Goal: Transaction & Acquisition: Purchase product/service

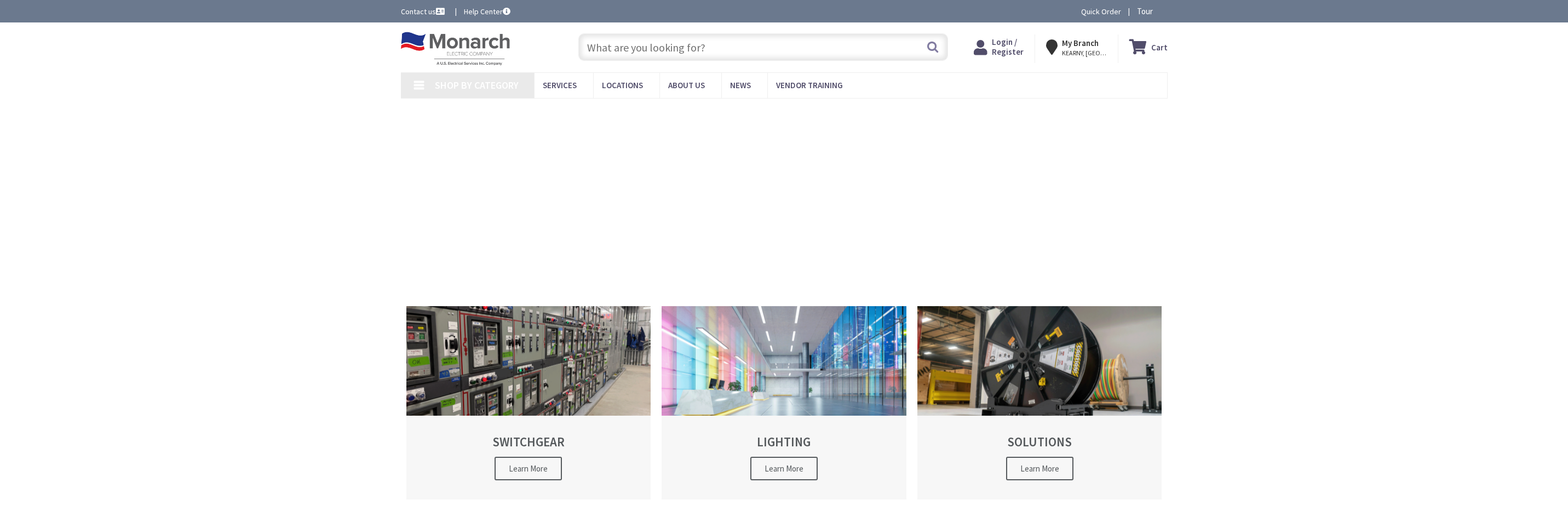
type input "[STREET_ADDRESS]"
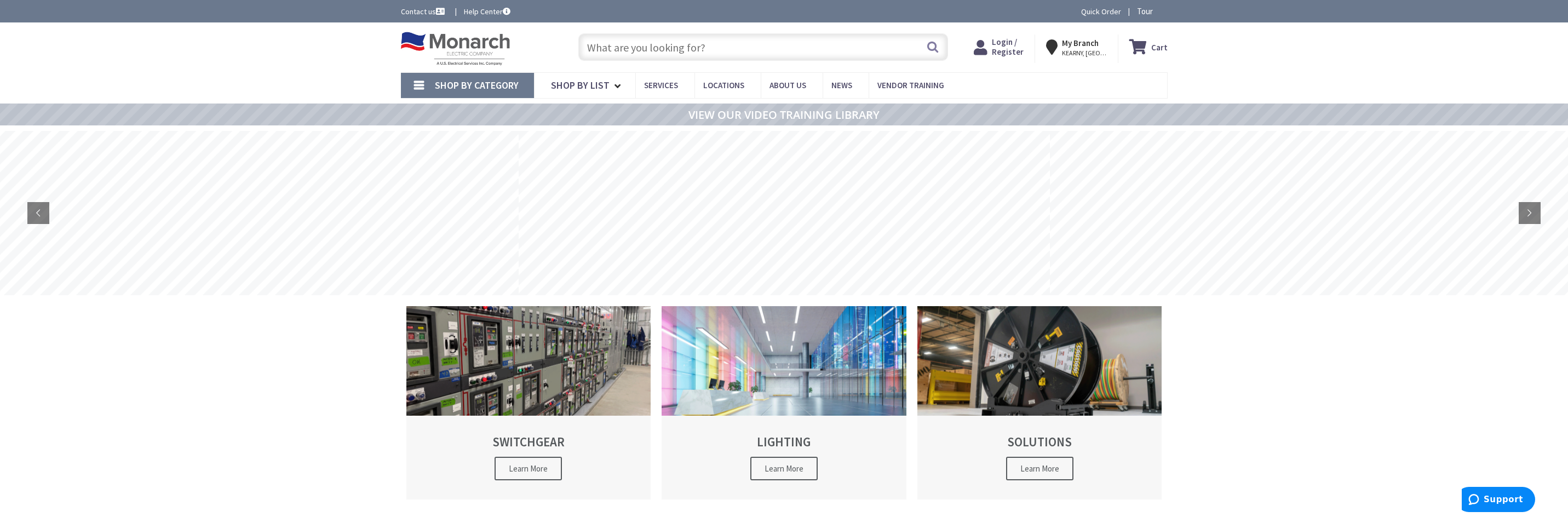
click at [719, 53] on input "text" at bounding box center [763, 47] width 370 height 28
paste input "BRK SMCO110LED-AC"
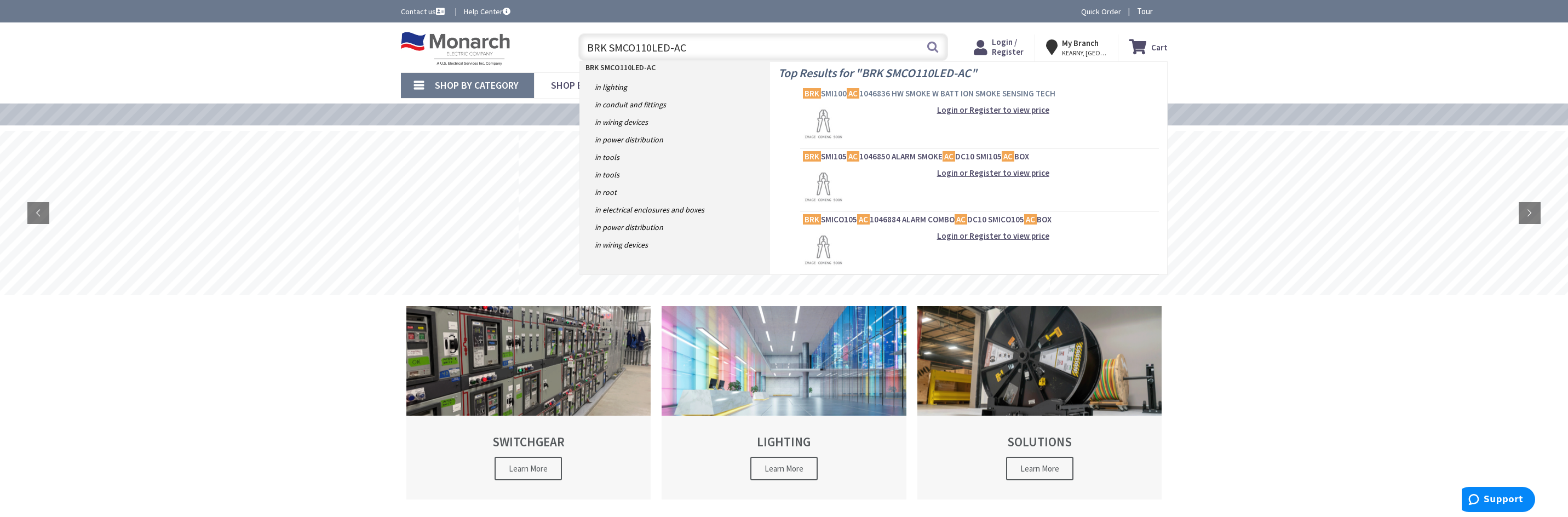
type input "BRK SMCO110LED-AC"
click at [902, 94] on span "BRK SMI100 AC 1046836 HW SMOKE W BATT ION SMOKE SENSING TECH" at bounding box center [980, 94] width 353 height 11
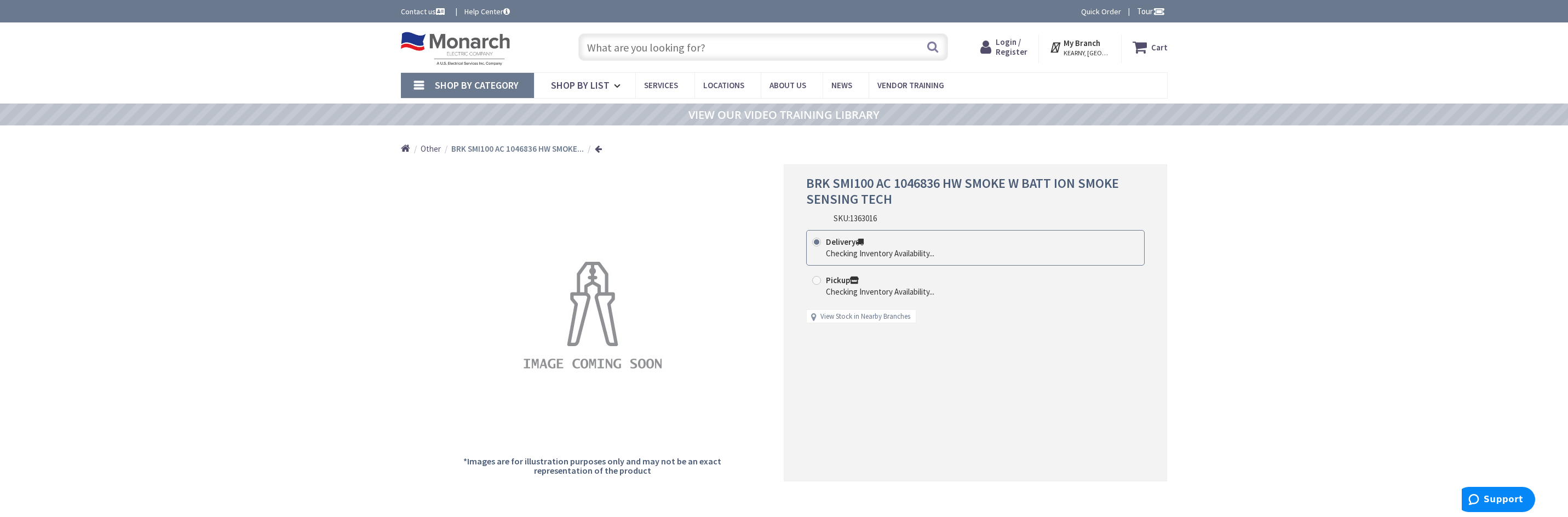
click at [1019, 46] on span "Login / Register" at bounding box center [1012, 46] width 32 height 20
click at [1021, 50] on span "Login / Register" at bounding box center [1012, 46] width 32 height 20
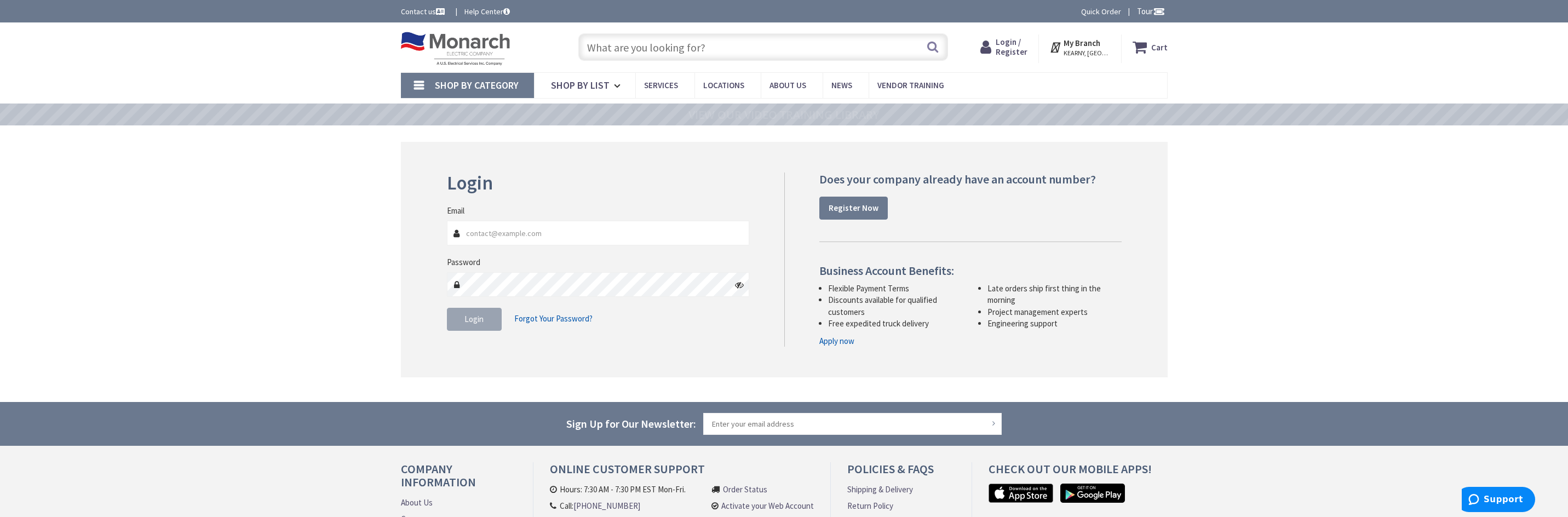
click at [635, 234] on input "Email" at bounding box center [598, 233] width 303 height 24
click at [632, 238] on input "Email" at bounding box center [598, 233] width 303 height 24
